Goal: Transaction & Acquisition: Register for event/course

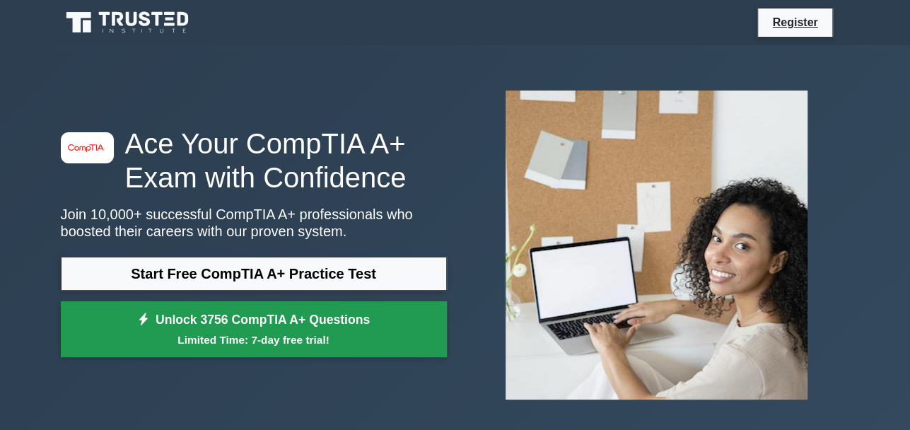
click at [305, 349] on link "Unlock 3756 CompTIA A+ Questions Limited Time: 7-day free trial!" at bounding box center [254, 329] width 386 height 57
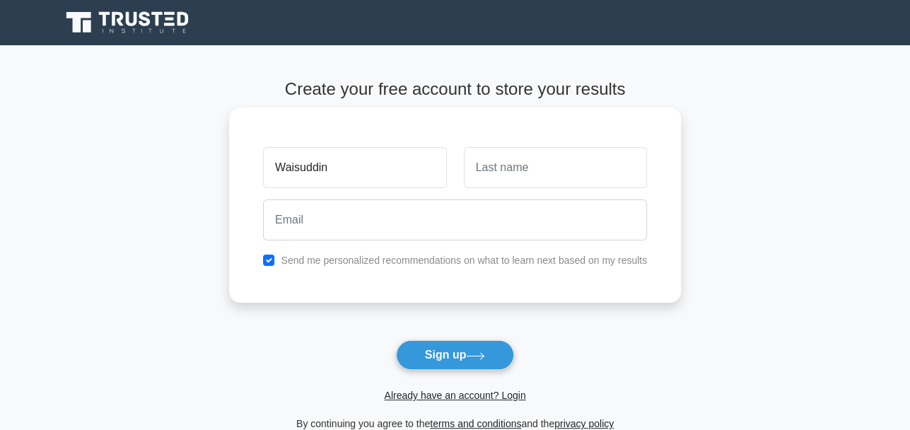
type input "Waisuddin"
click at [525, 161] on input "text" at bounding box center [555, 167] width 183 height 41
type input "[PERSON_NAME]"
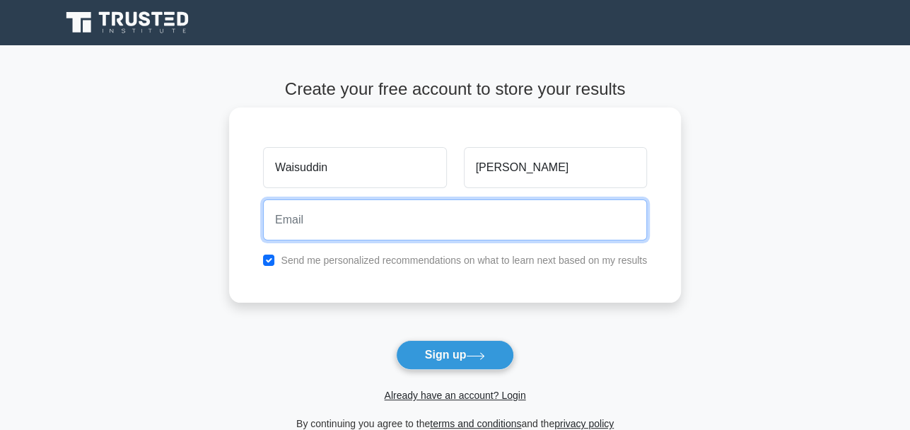
click at [405, 219] on input "email" at bounding box center [455, 219] width 384 height 41
type input "W"
type input "[EMAIL_ADDRESS][PERSON_NAME][DOMAIN_NAME]"
click at [396, 340] on button "Sign up" at bounding box center [455, 355] width 119 height 30
